Goal: Find specific page/section: Find specific page/section

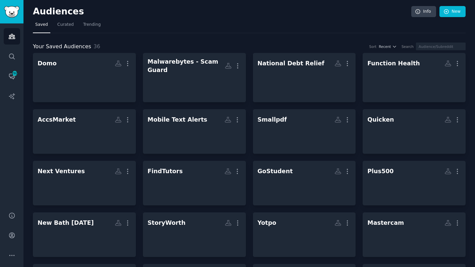
click at [53, 88] on div at bounding box center [85, 80] width 94 height 23
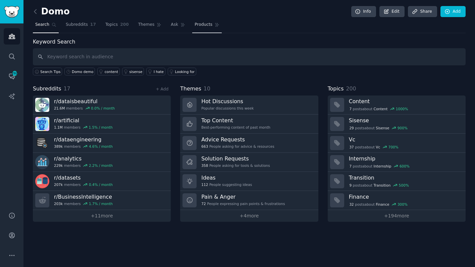
click at [208, 25] on span "Products" at bounding box center [204, 25] width 18 height 6
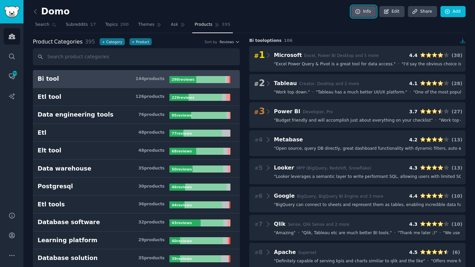
click at [360, 10] on link "Info" at bounding box center [363, 11] width 25 height 11
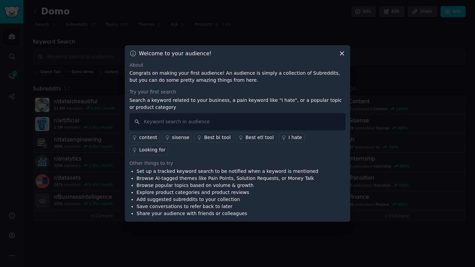
click at [342, 55] on icon at bounding box center [342, 54] width 4 height 4
